Goal: Book appointment/travel/reservation

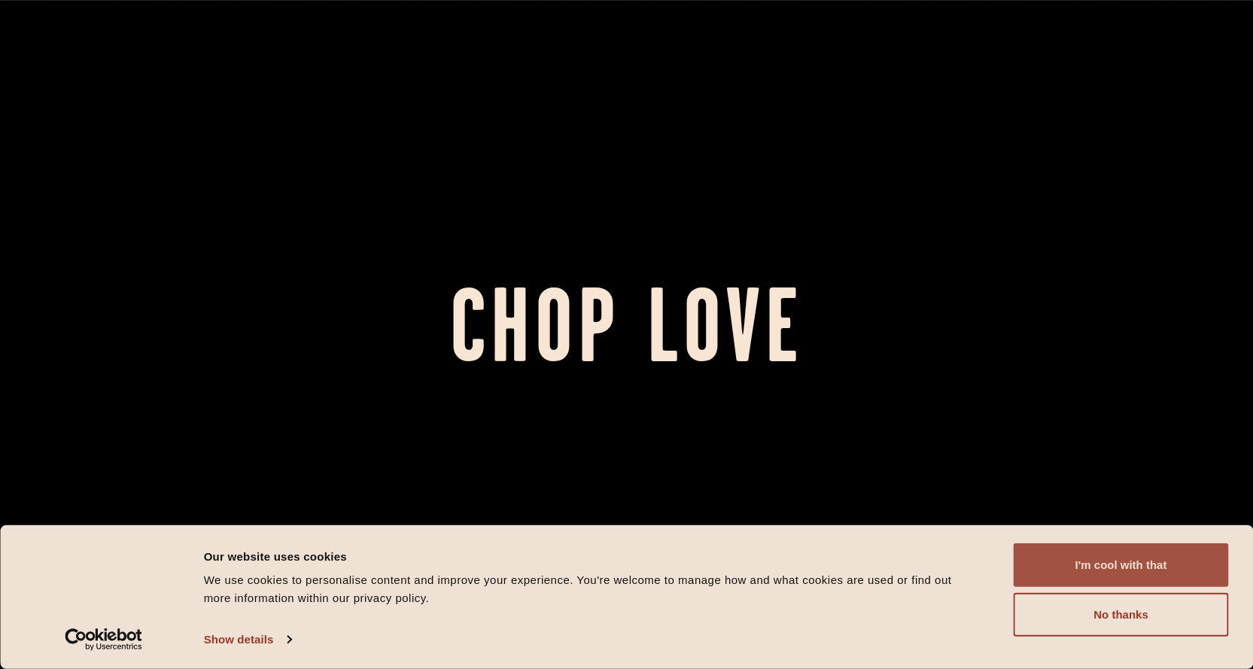
click at [1175, 570] on button "I'm cool with that" at bounding box center [1121, 565] width 215 height 44
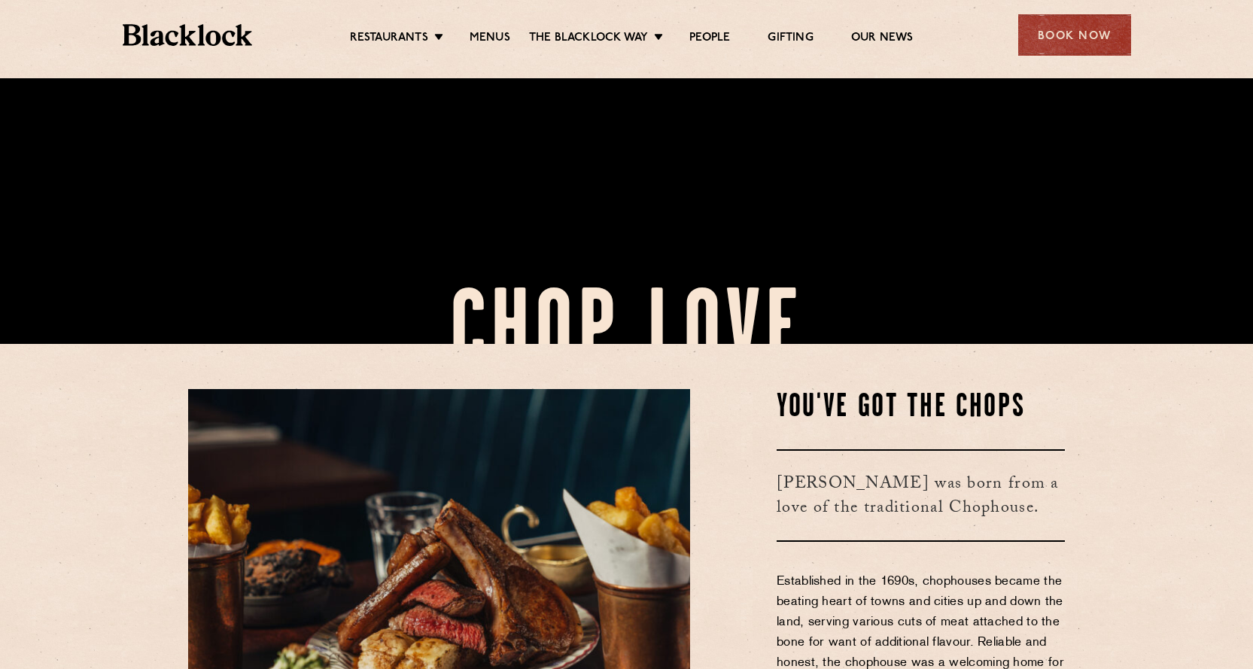
scroll to position [376, 0]
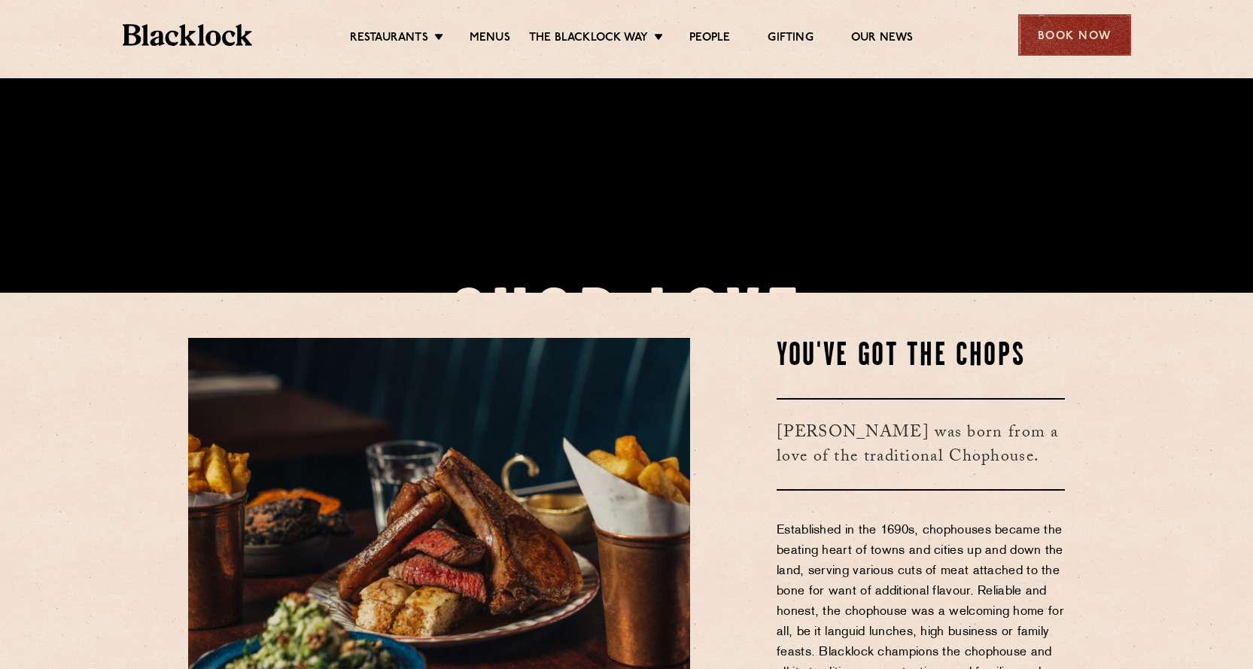
click at [1119, 36] on div "Book Now" at bounding box center [1074, 34] width 113 height 41
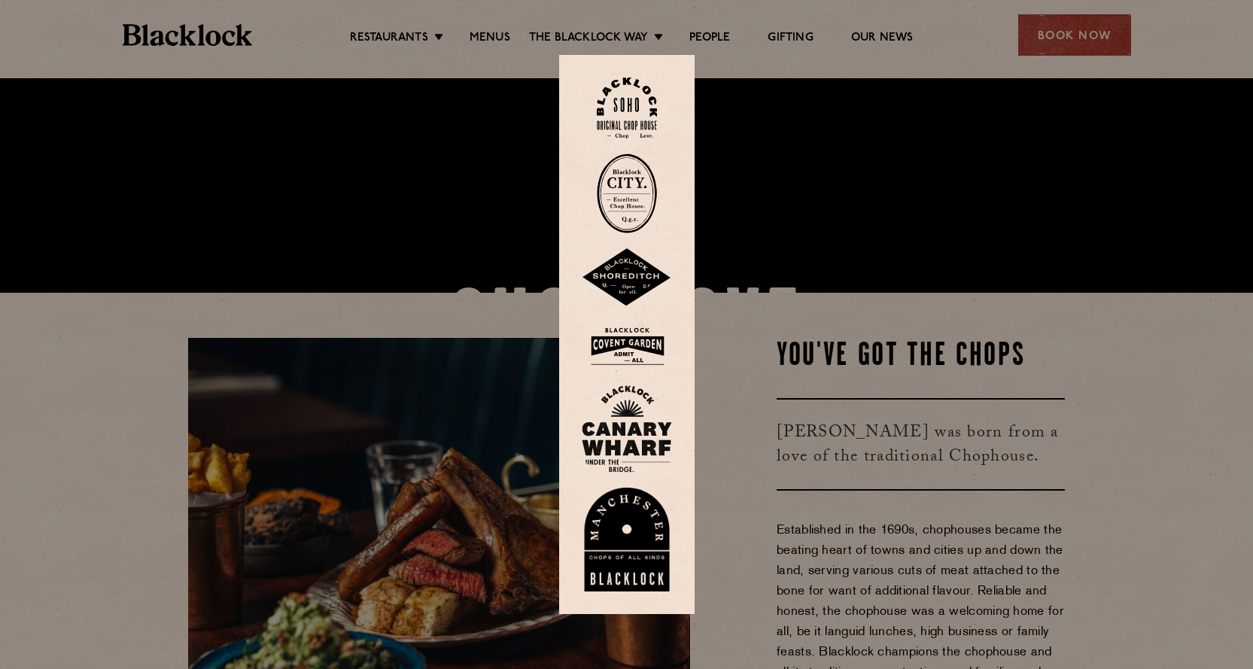
click at [640, 421] on img at bounding box center [627, 428] width 90 height 87
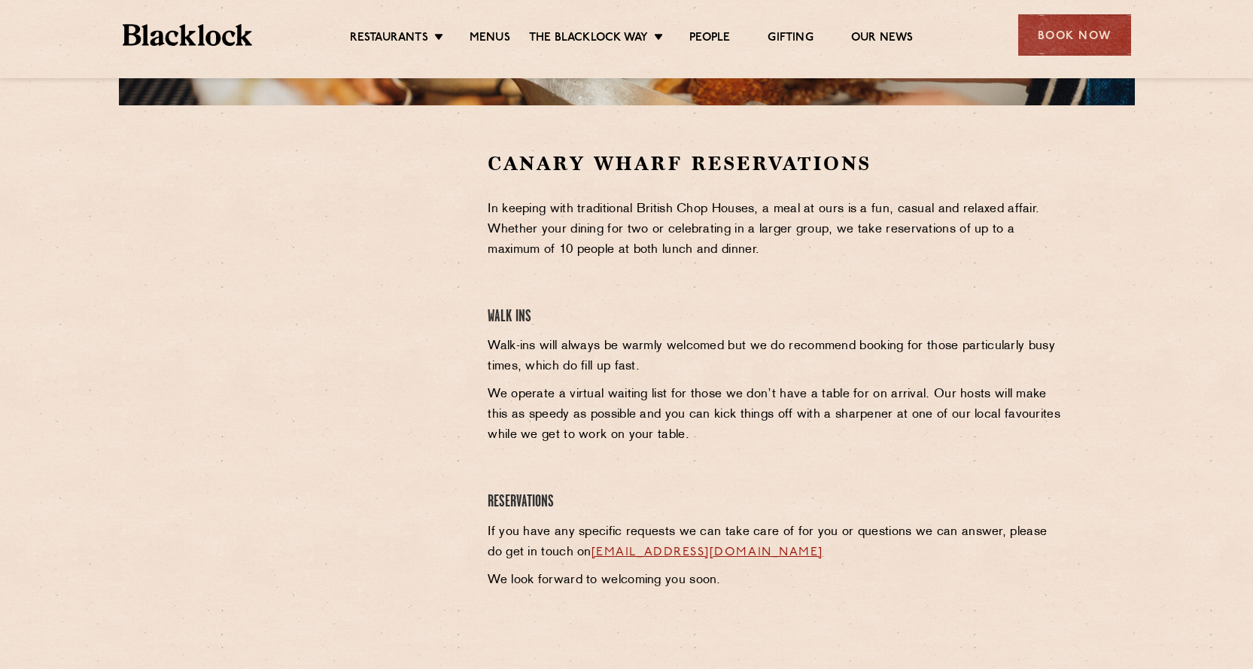
scroll to position [452, 0]
